Goal: Check status: Check status

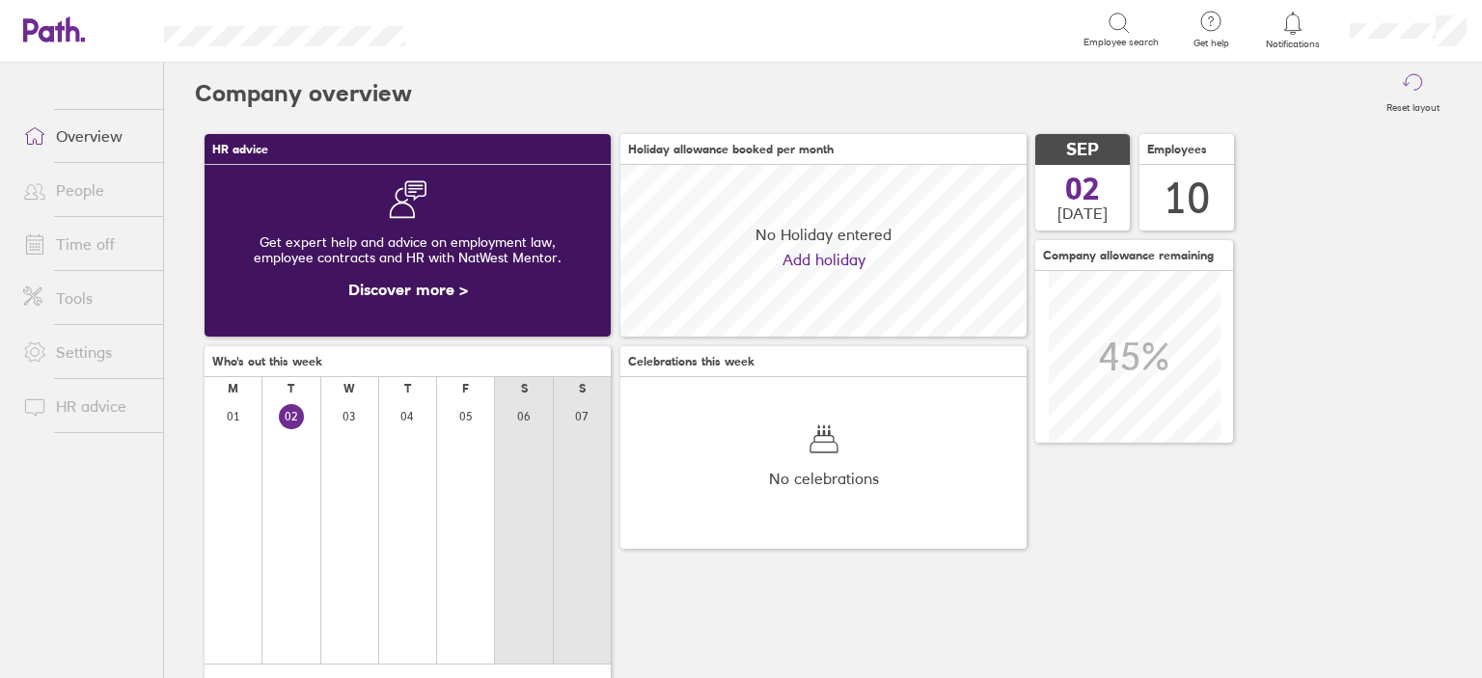
scroll to position [171, 406]
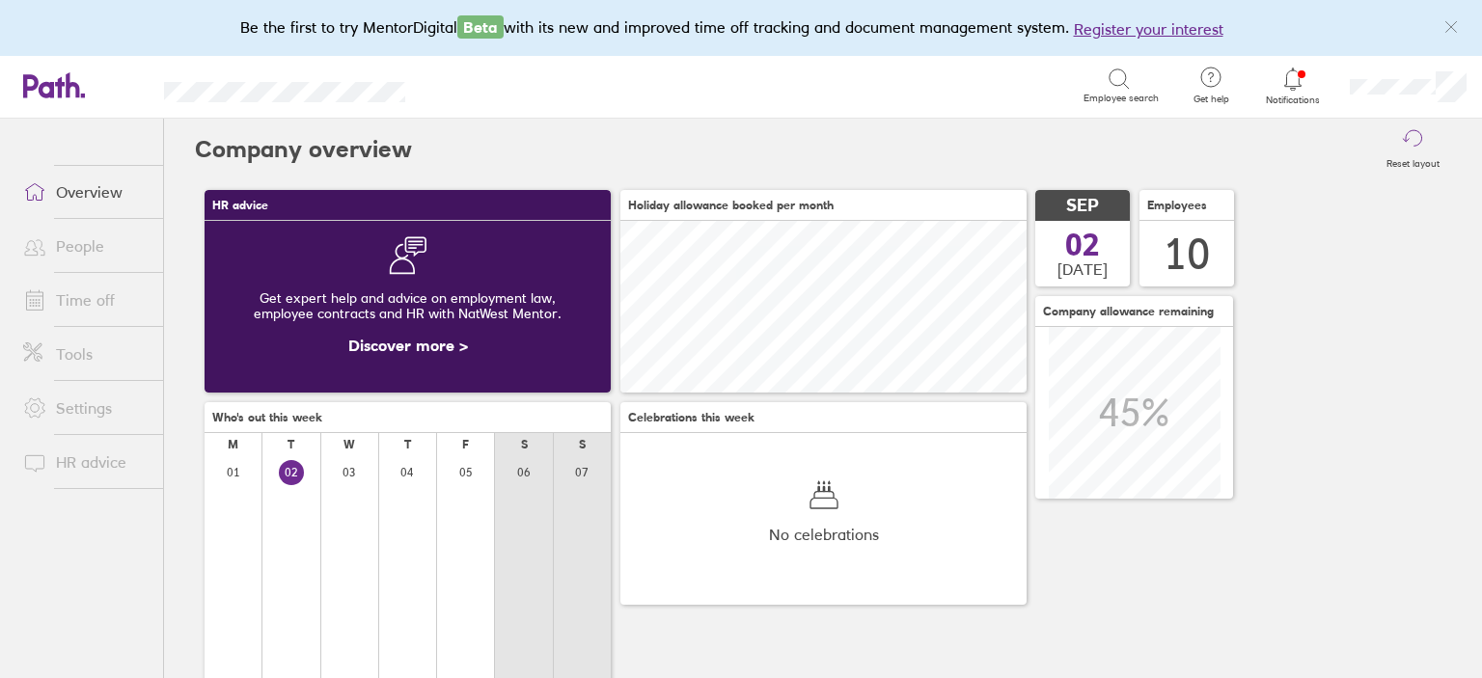
click at [41, 286] on link "Time off" at bounding box center [85, 300] width 155 height 39
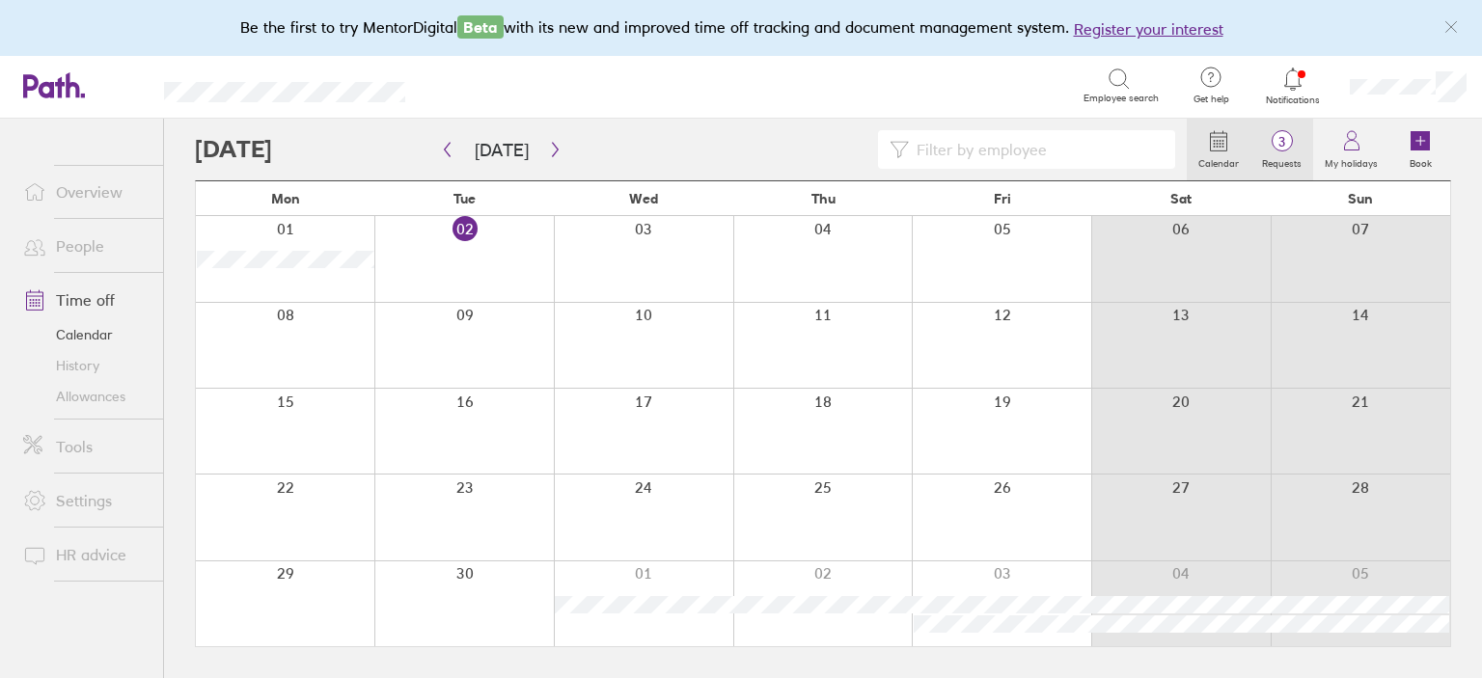
click at [1308, 148] on span "3" at bounding box center [1281, 141] width 63 height 15
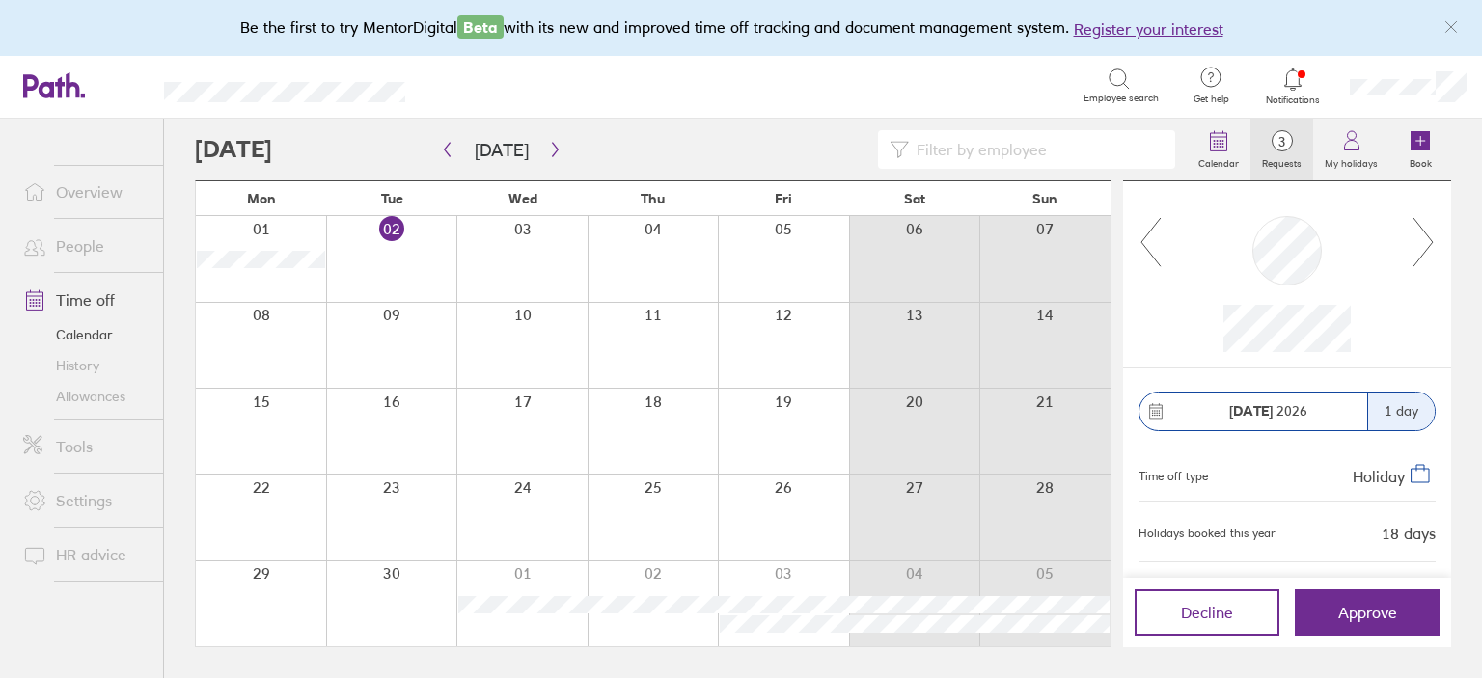
click at [1434, 247] on icon at bounding box center [1423, 242] width 24 height 52
